Goal: Information Seeking & Learning: Learn about a topic

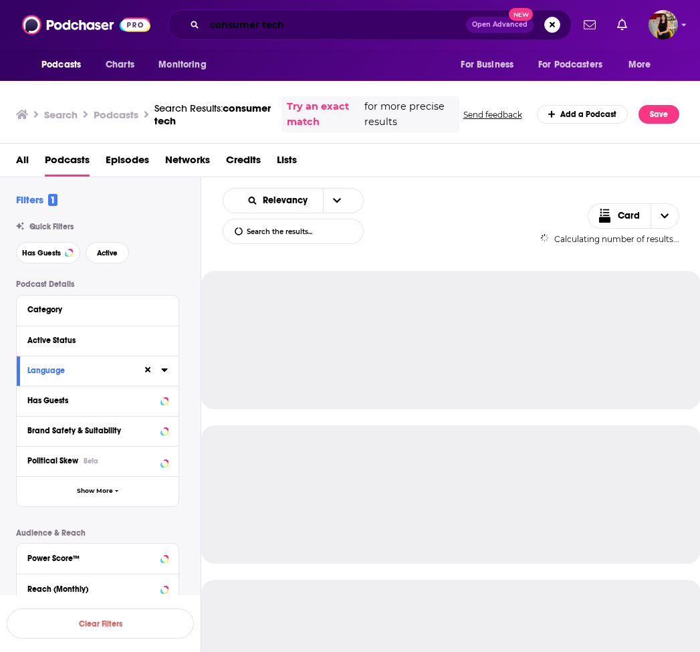
click at [285, 26] on input "consumer tech" at bounding box center [335, 24] width 261 height 21
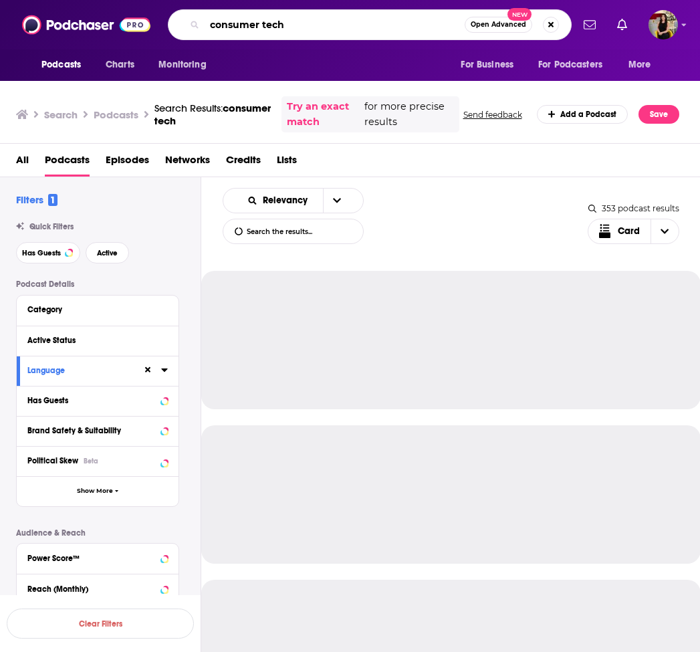
click at [285, 26] on input "consumer tech" at bounding box center [335, 24] width 260 height 21
paste input "BRANDINC PR PODCAST"
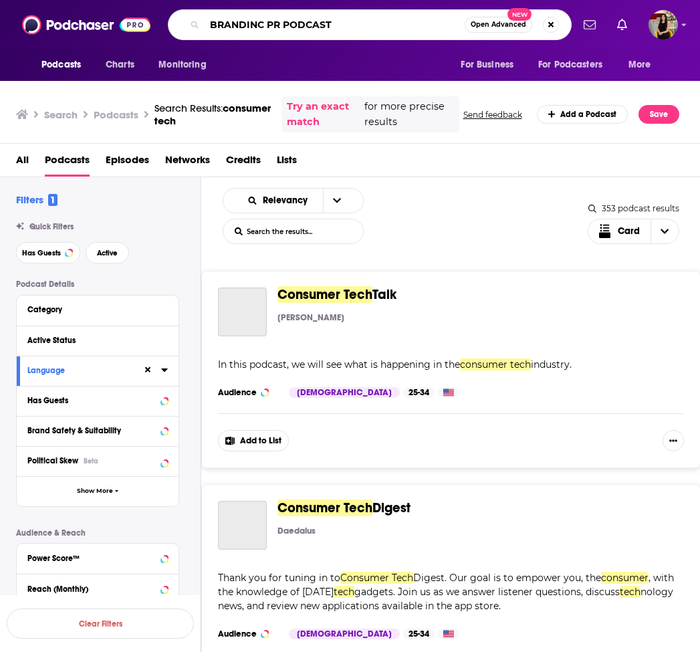
type input "BRANDINC PR PODCAST"
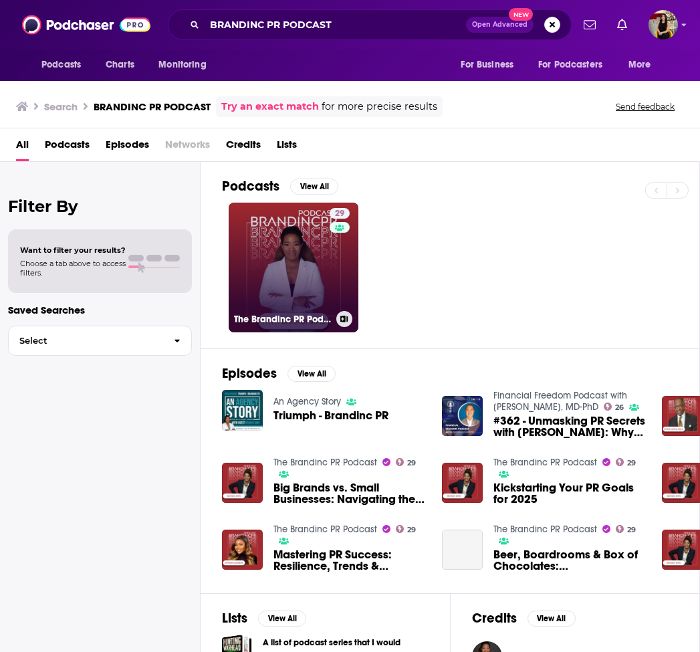
click at [281, 275] on link "29 The Brandinc PR Podcast" at bounding box center [294, 268] width 130 height 130
